Goal: Task Accomplishment & Management: Complete application form

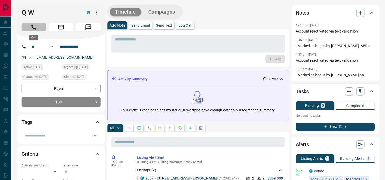
click at [35, 27] on icon "Call" at bounding box center [34, 27] width 7 height 7
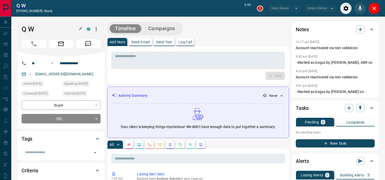
type input "*******"
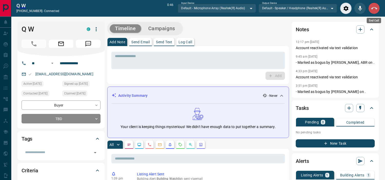
click at [377, 9] on button "End Call" at bounding box center [374, 9] width 12 height 12
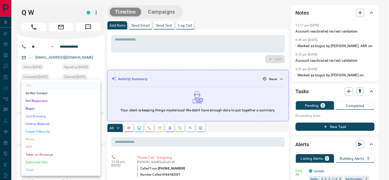
click at [38, 132] on li "Future Follow Up" at bounding box center [61, 132] width 79 height 8
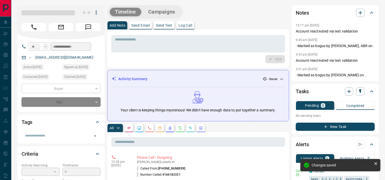
type input "*"
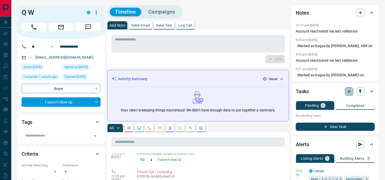
click at [346, 90] on icon "button" at bounding box center [349, 91] width 6 height 6
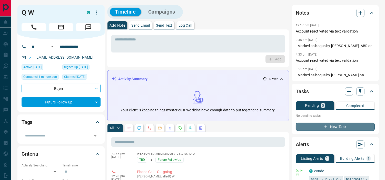
click at [328, 126] on icon "button" at bounding box center [325, 127] width 5 height 5
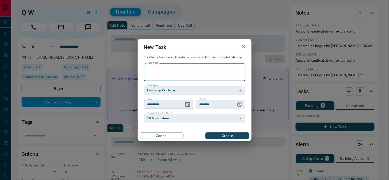
click at [185, 105] on icon "Choose date, selected date is Oct 16, 2025" at bounding box center [188, 104] width 6 height 6
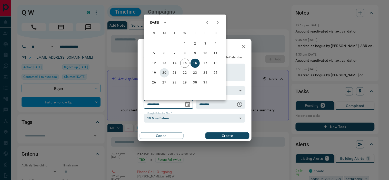
click at [165, 71] on button "20" at bounding box center [164, 72] width 9 height 9
type input "**********"
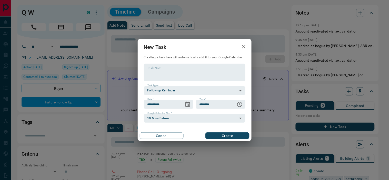
click at [210, 133] on button "Create" at bounding box center [227, 136] width 44 height 7
